Goal: Task Accomplishment & Management: Manage account settings

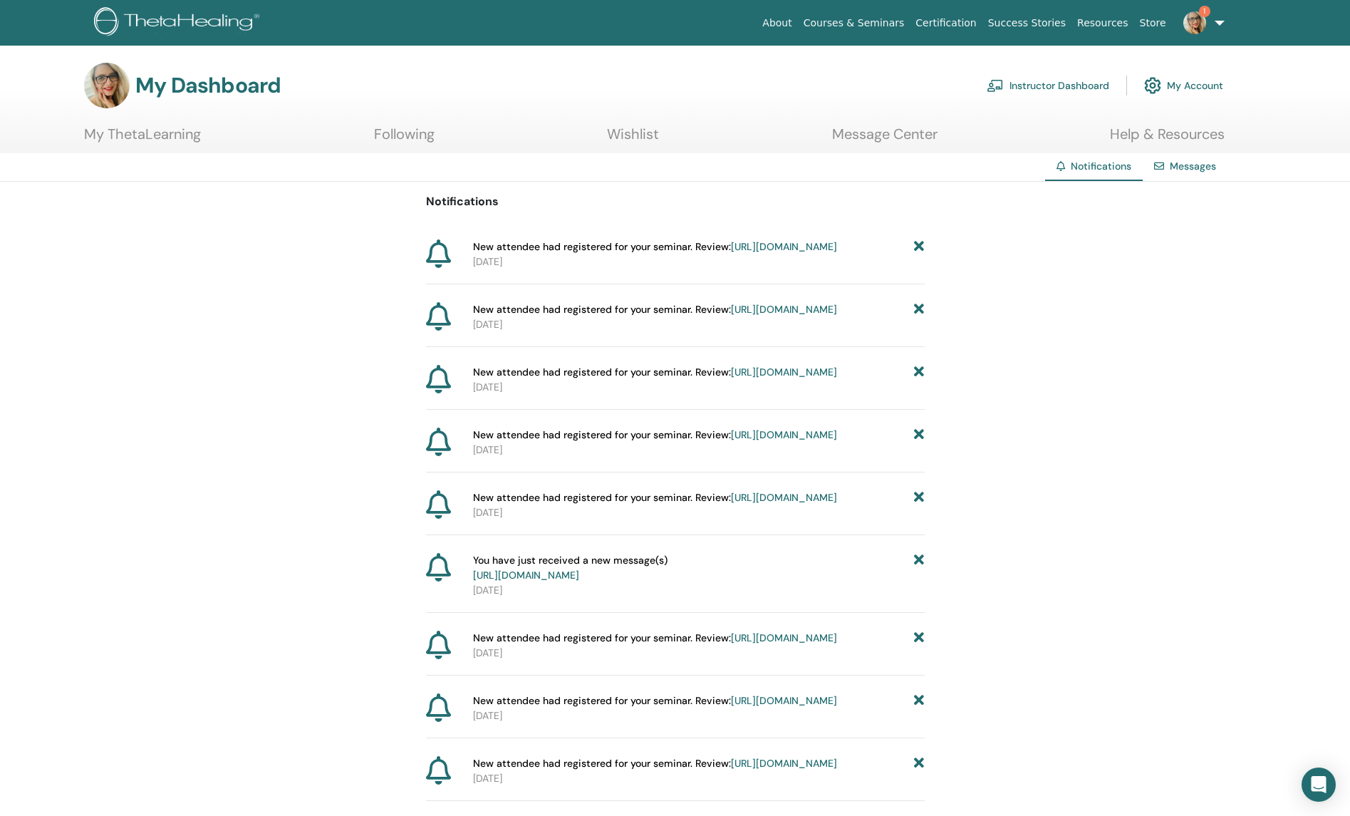
click at [747, 253] on link "https://member.thetahealing.com/instructor/seminar/374611/attendees" at bounding box center [784, 246] width 106 height 13
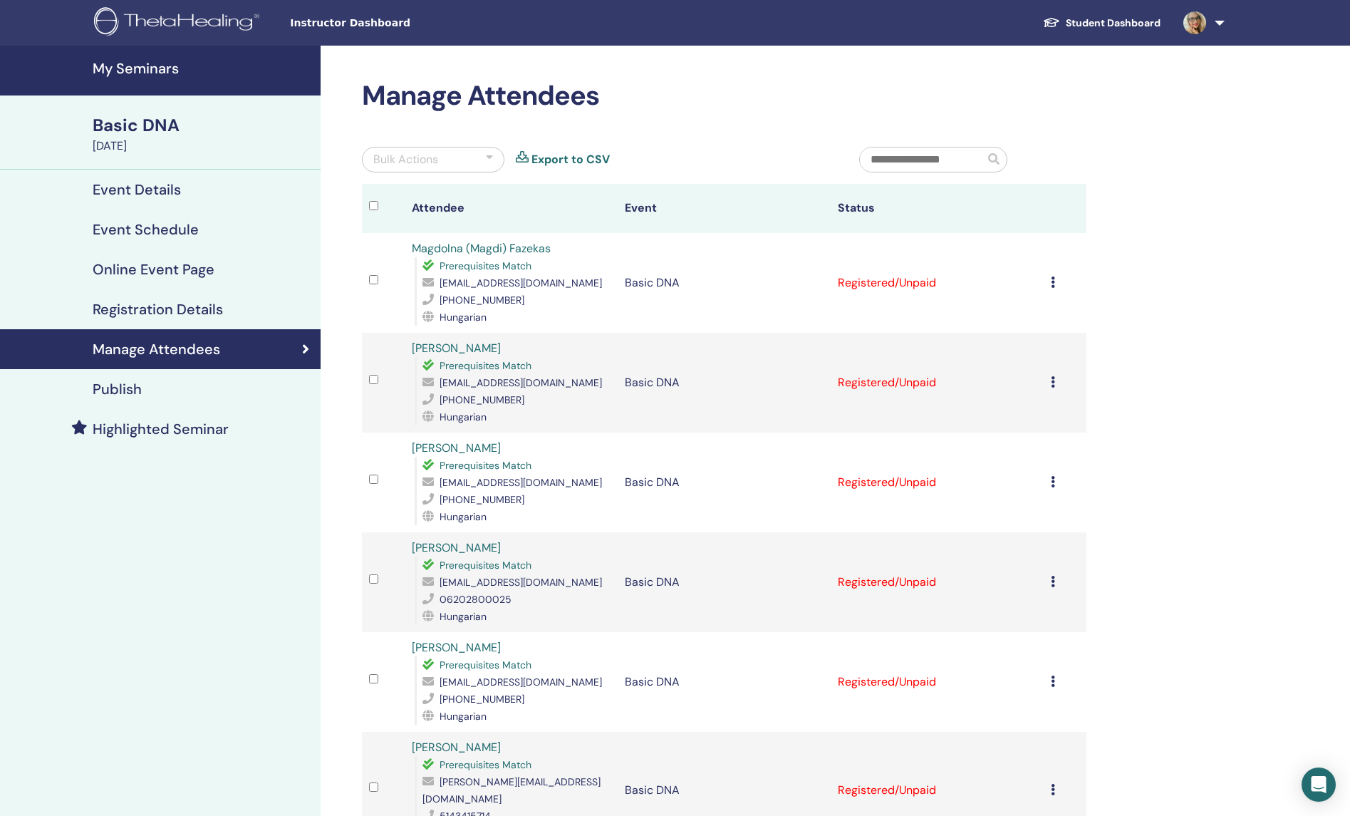
click at [1128, 23] on link "Student Dashboard" at bounding box center [1102, 23] width 140 height 26
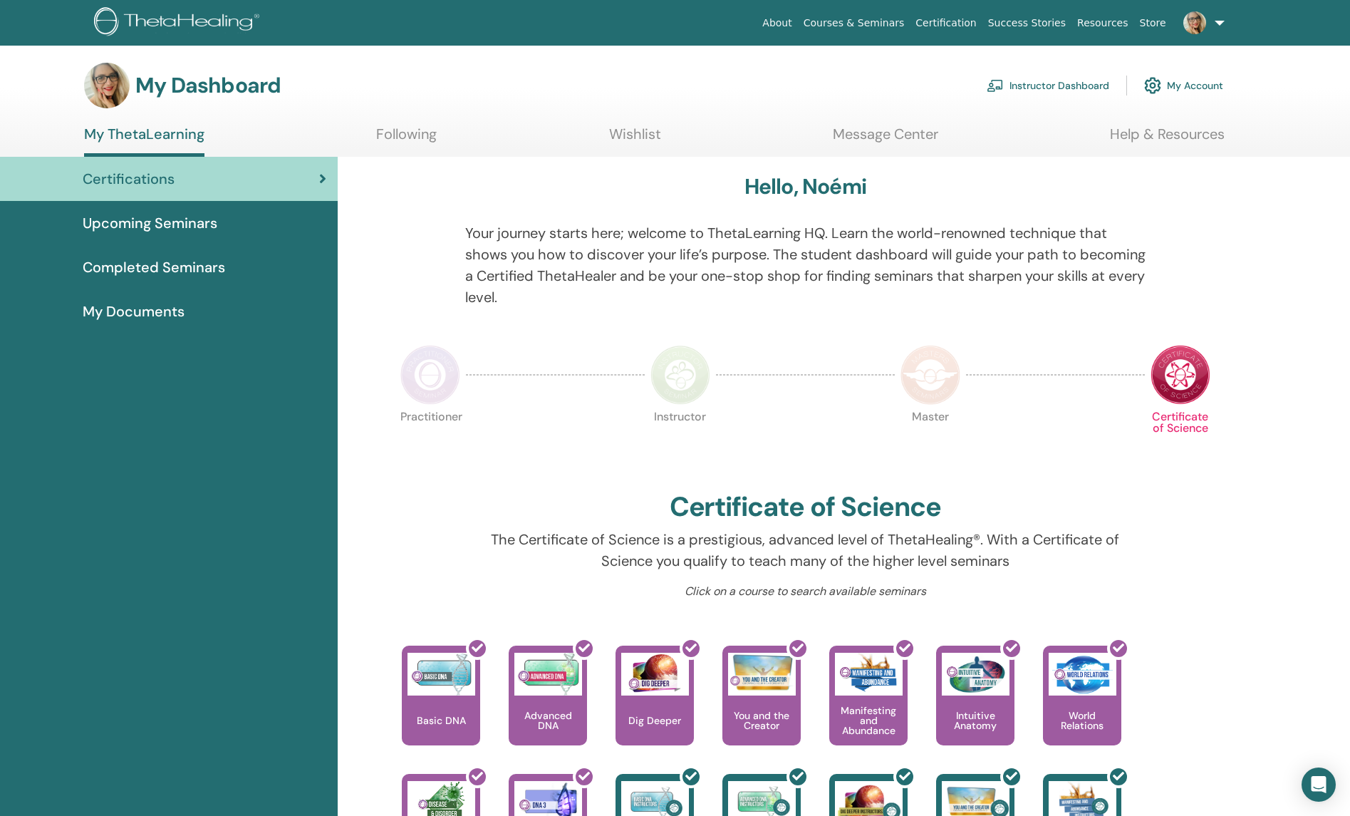
click at [1167, 88] on link "My Account" at bounding box center [1184, 85] width 79 height 31
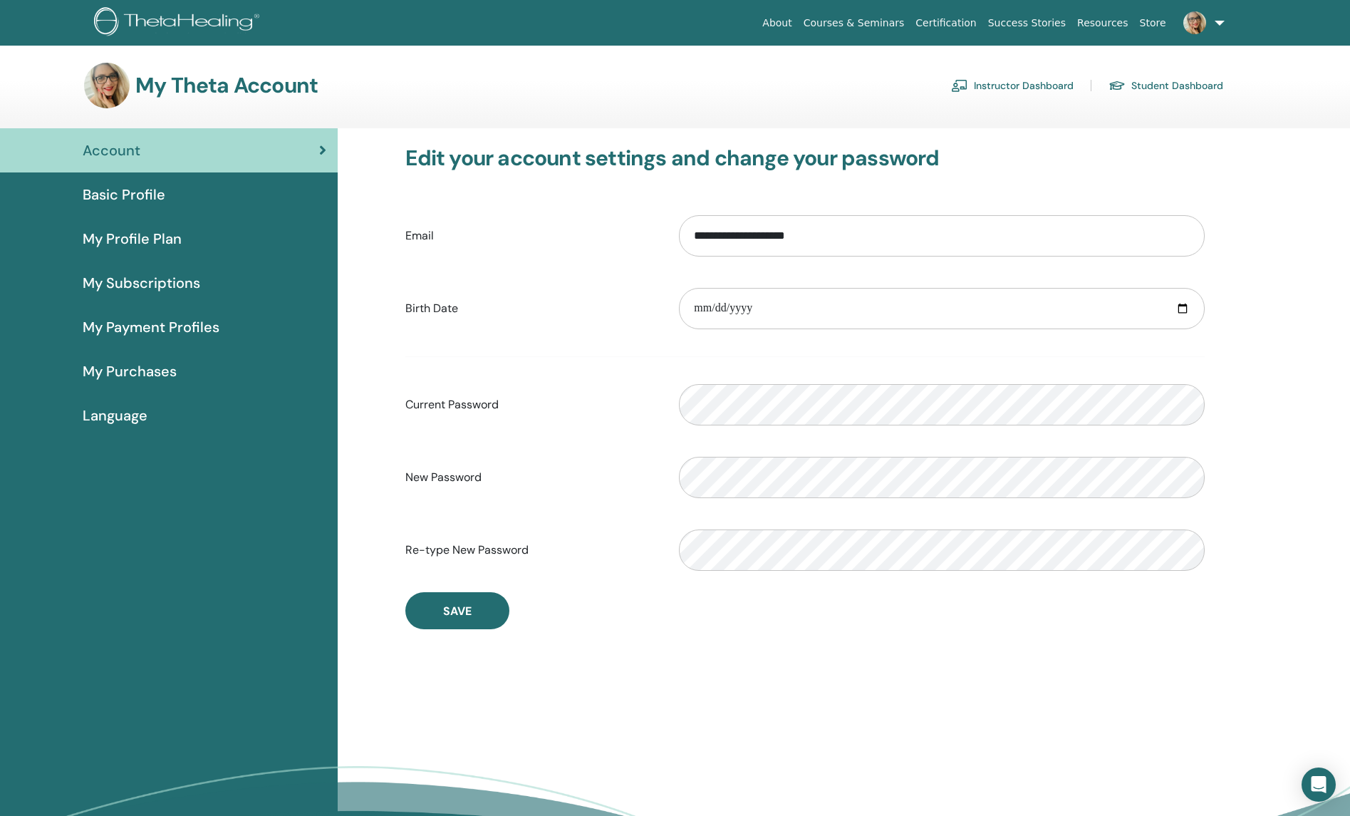
click at [139, 374] on span "My Purchases" at bounding box center [130, 371] width 94 height 21
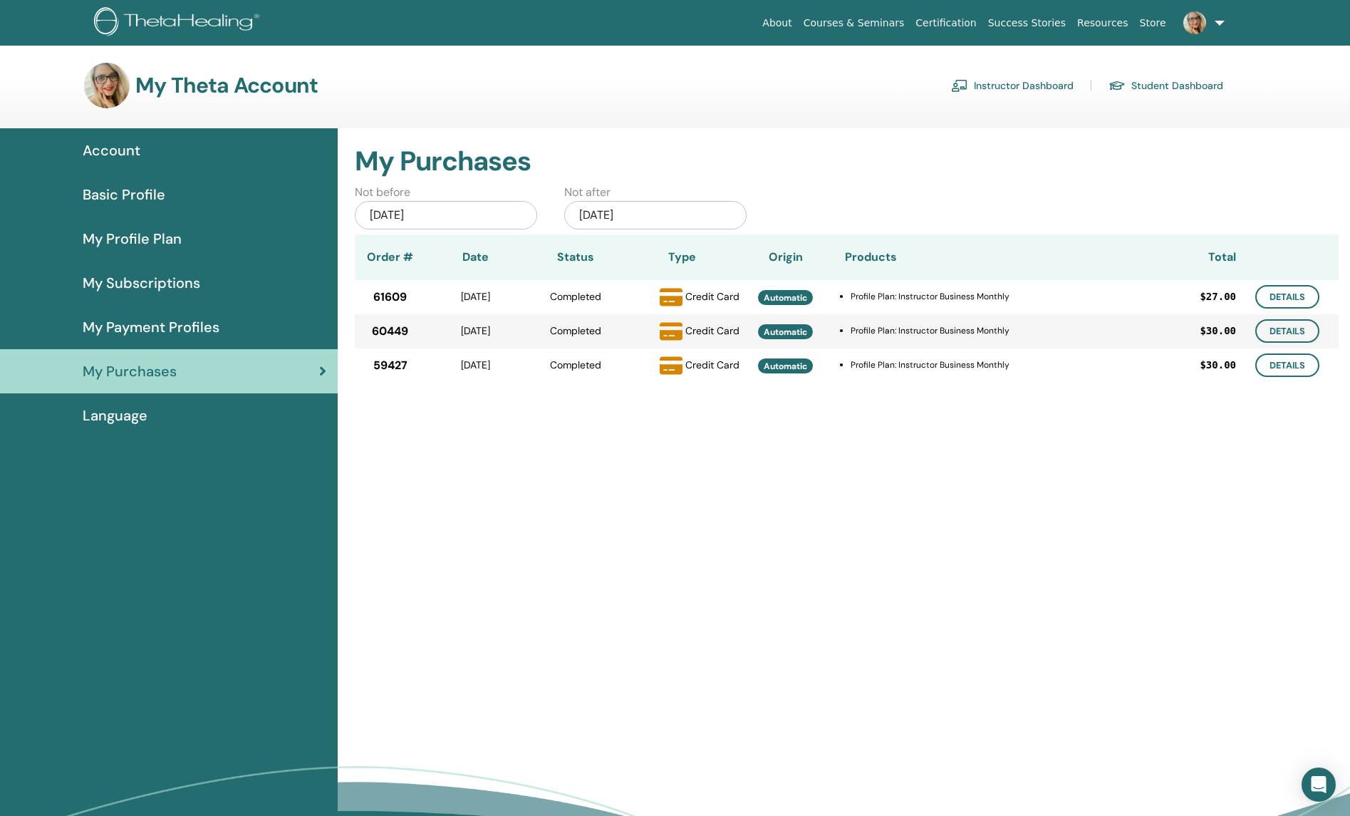
click at [118, 327] on span "My Payment Profiles" at bounding box center [151, 326] width 137 height 21
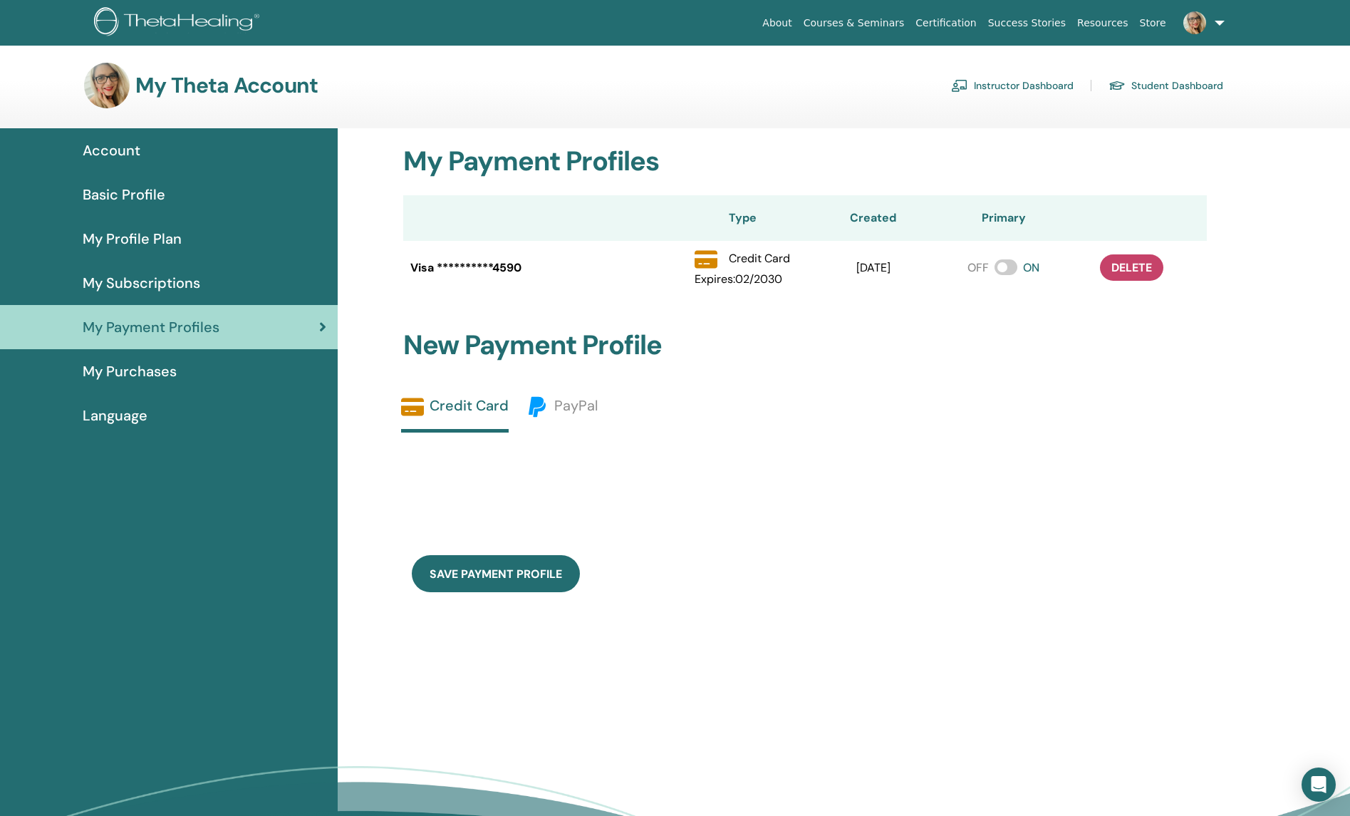
click at [137, 371] on span "My Purchases" at bounding box center [130, 371] width 94 height 21
